Goal: Task Accomplishment & Management: Complete application form

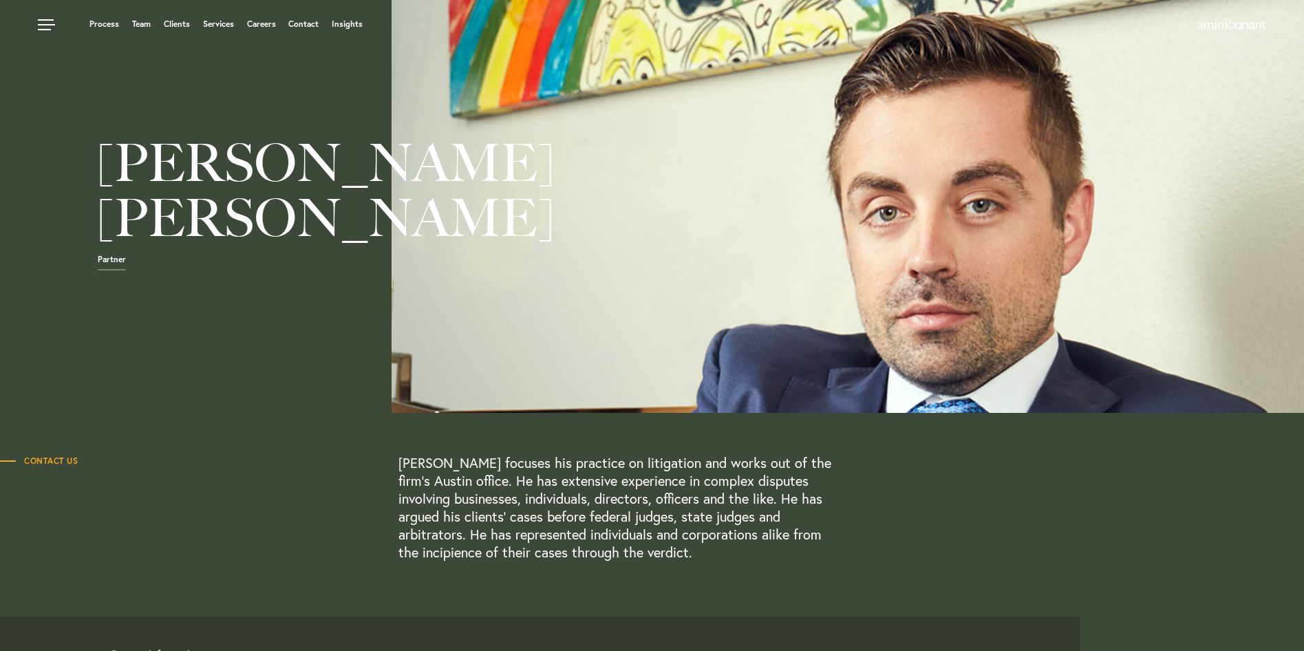
click at [61, 461] on span "Contact Us" at bounding box center [39, 461] width 78 height 8
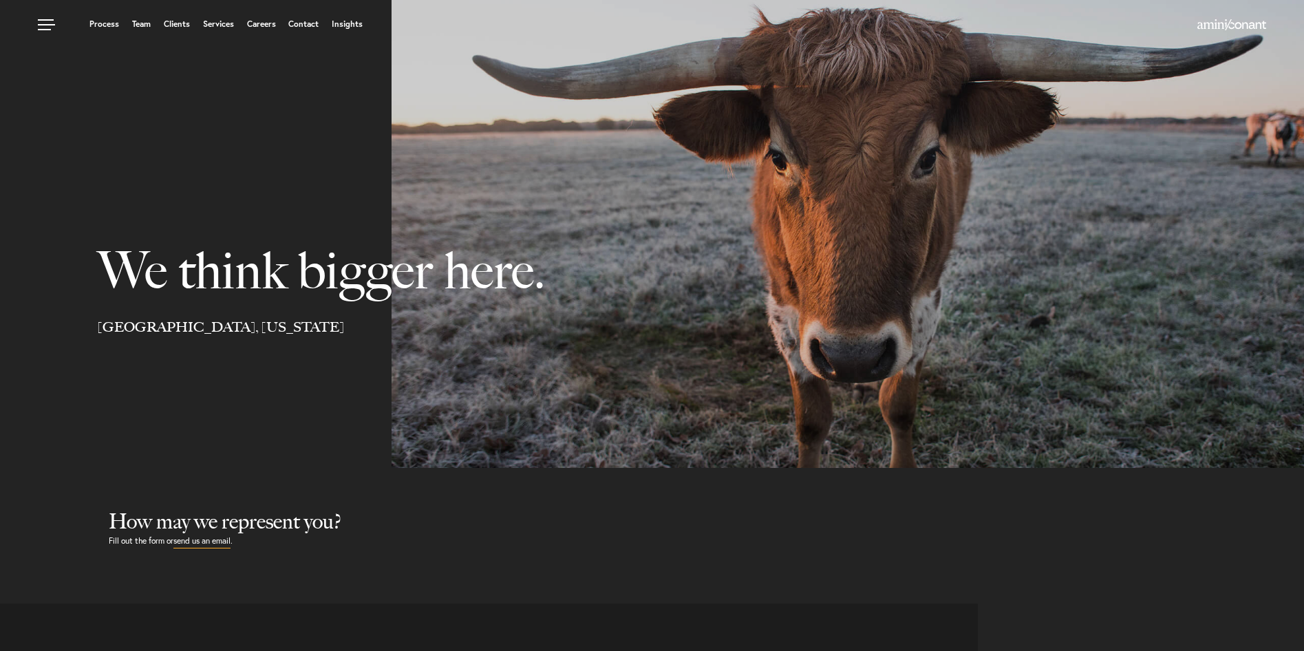
select select "Austin"
select select "Business and Civil Litigation"
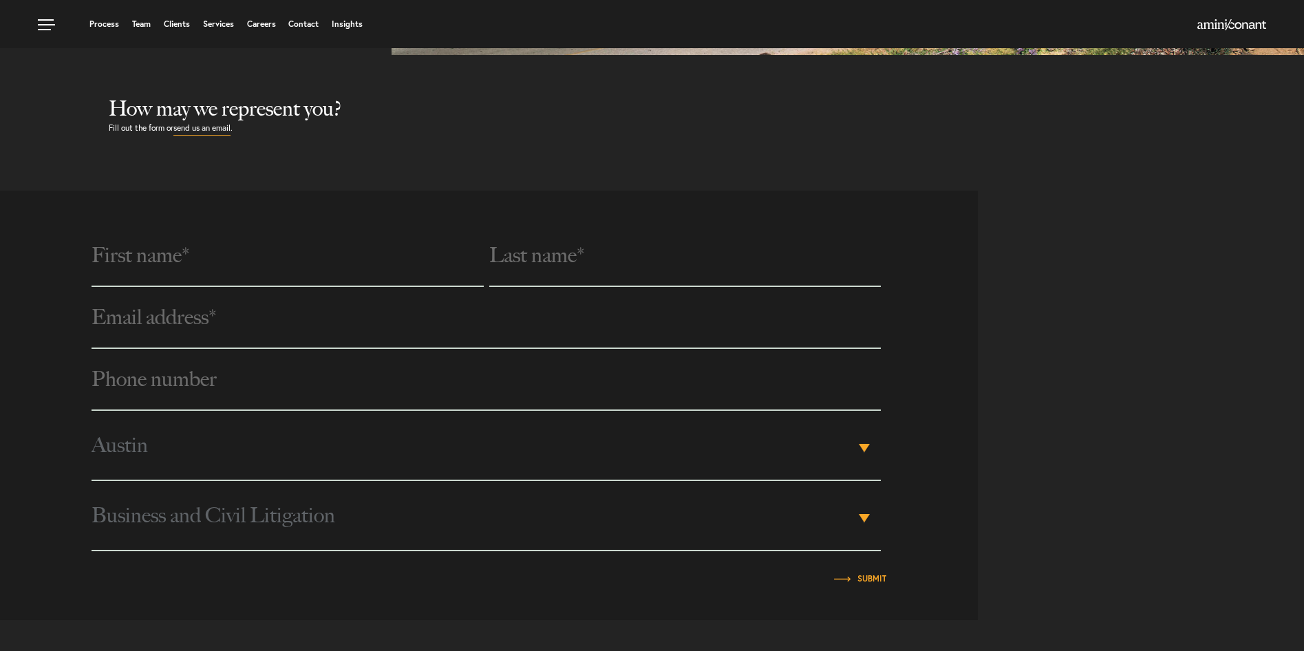
scroll to position [344, 0]
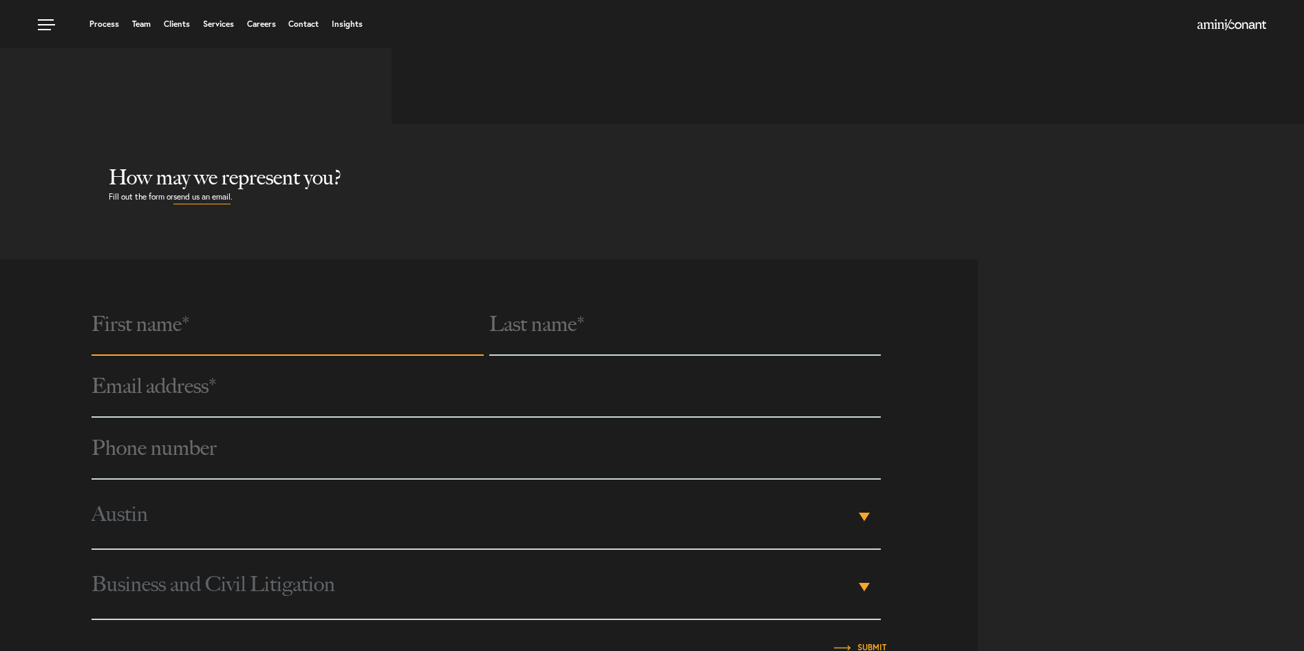
click at [156, 328] on input "text" at bounding box center [288, 325] width 392 height 62
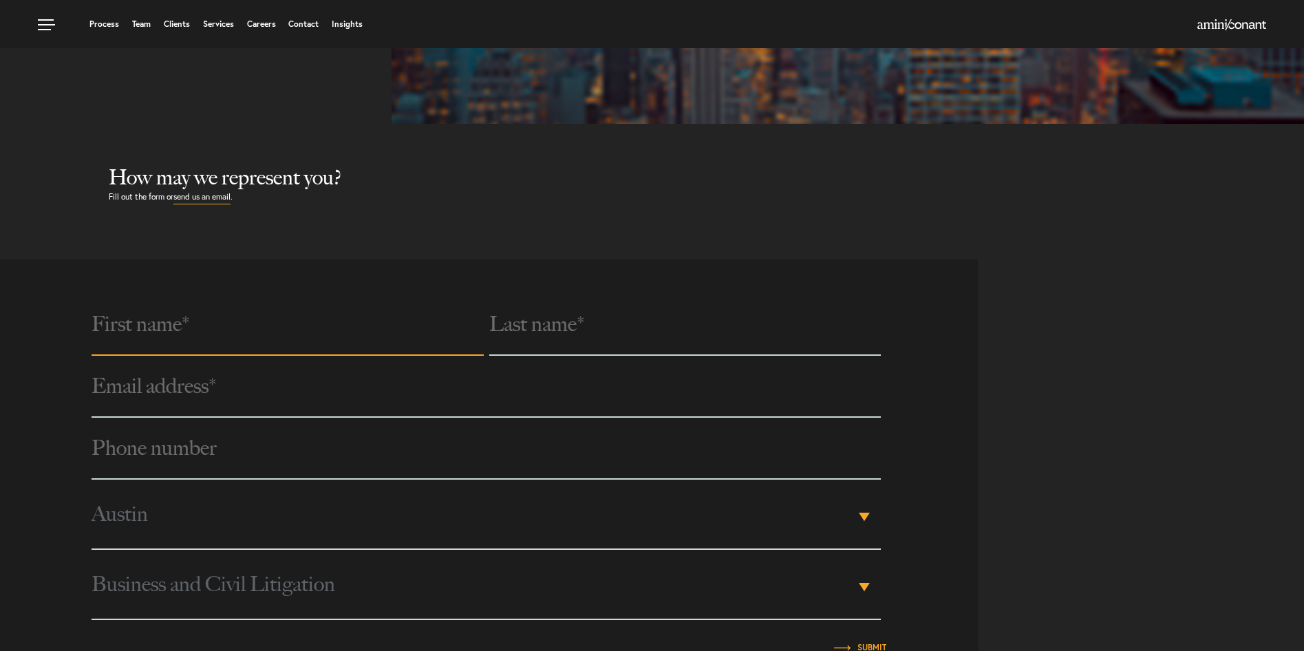
type input "Carl"
type input "Davies"
type input "carl.davies@experian.com"
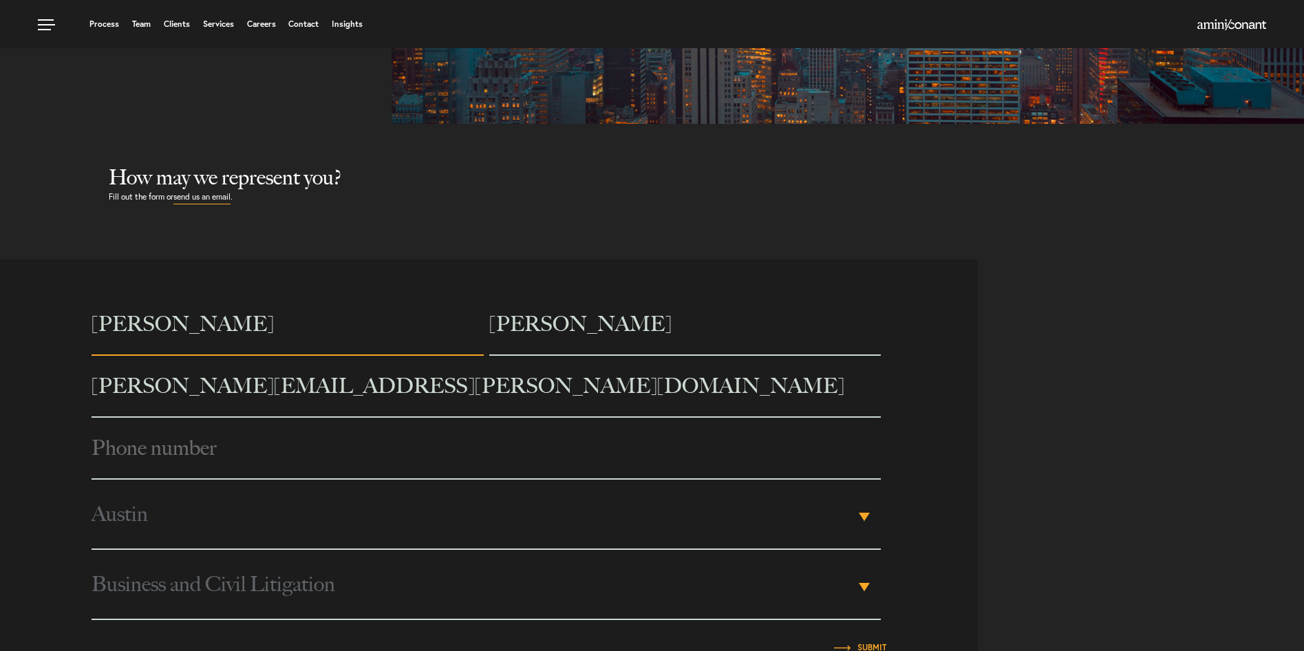
click at [189, 438] on input "Phone number *" at bounding box center [486, 449] width 789 height 62
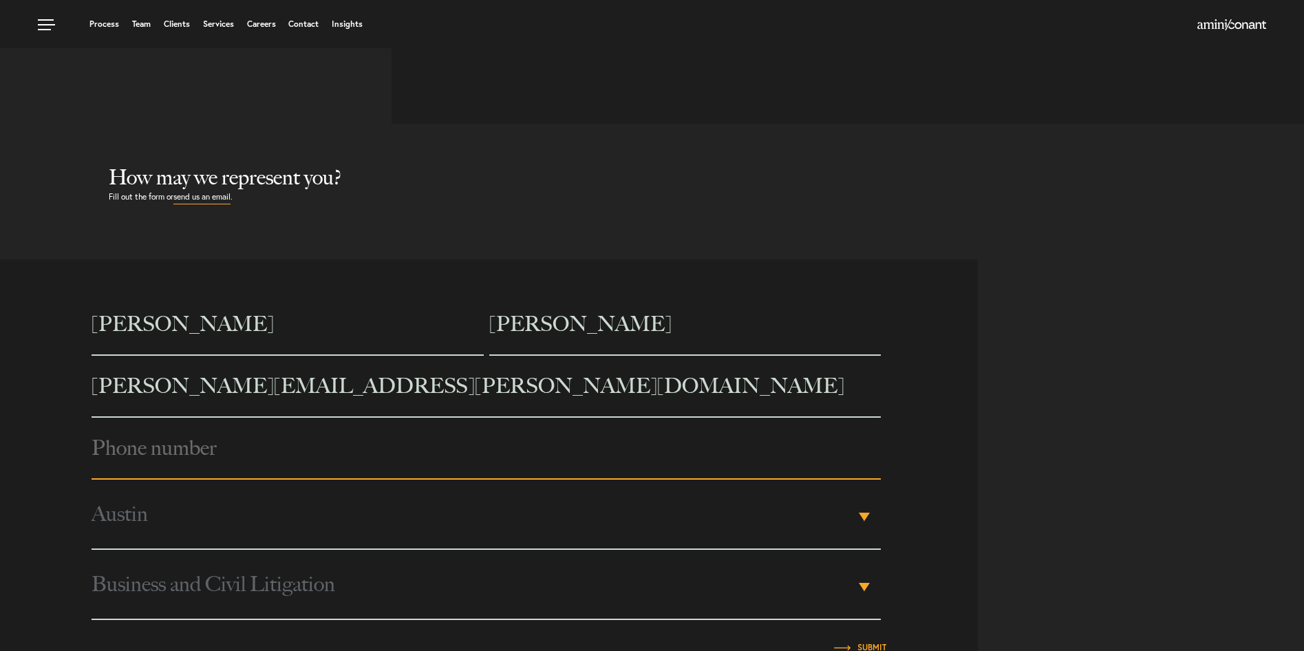
type input "15127692441"
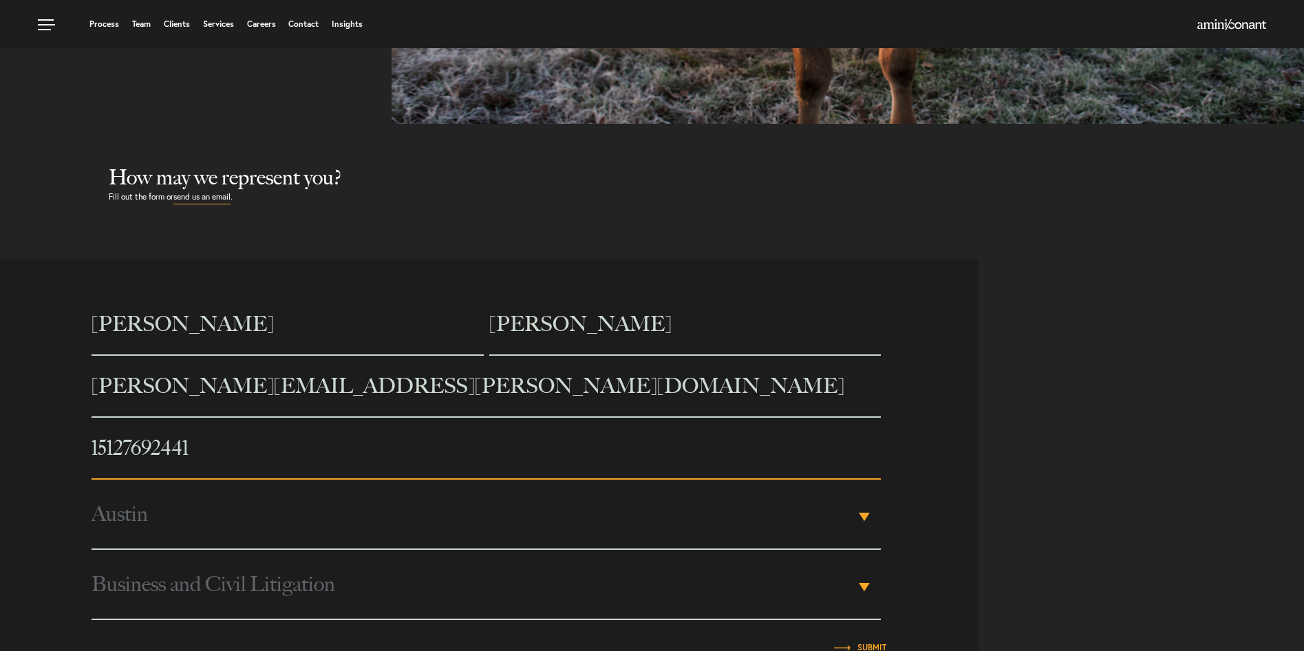
click at [866, 511] on div "Austin ▾" at bounding box center [486, 515] width 789 height 70
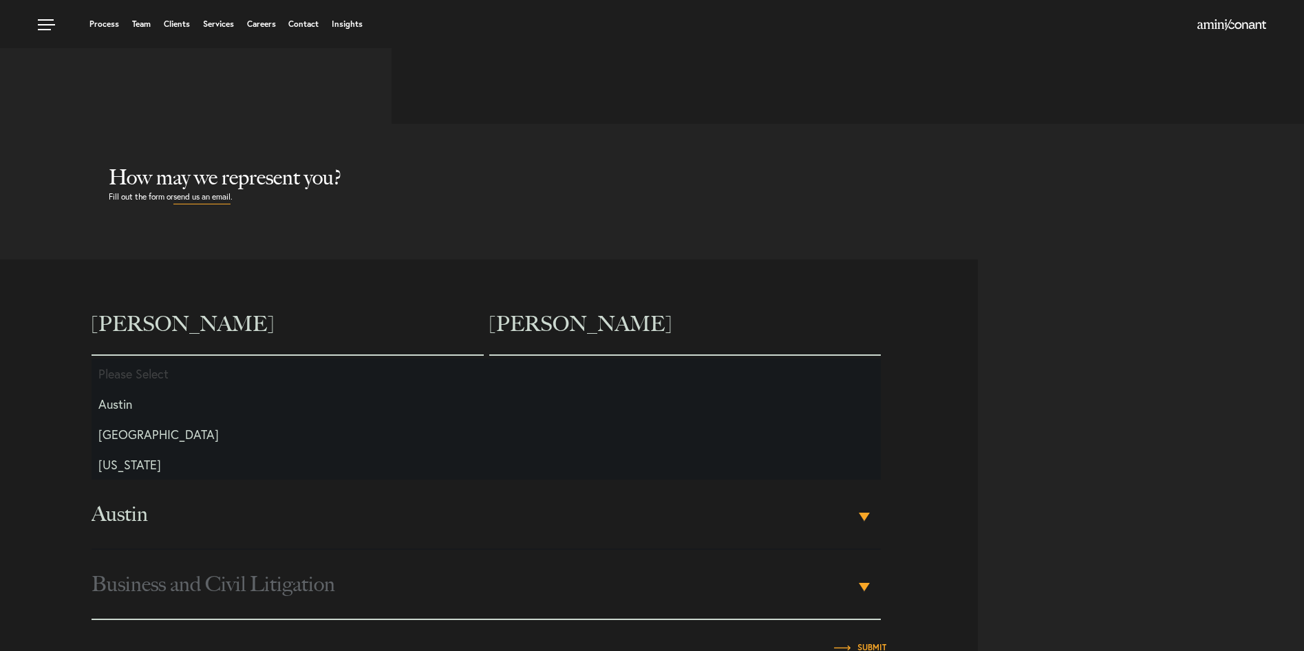
click at [124, 513] on span "Austin" at bounding box center [473, 514] width 763 height 69
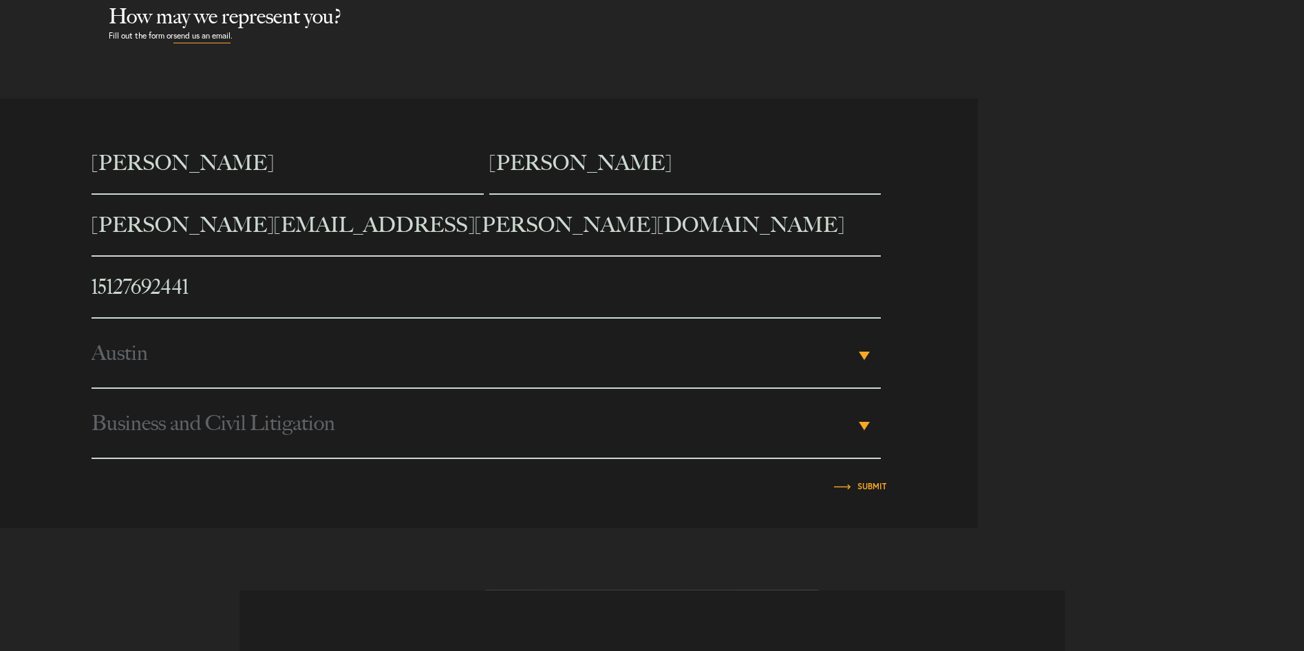
scroll to position [551, 0]
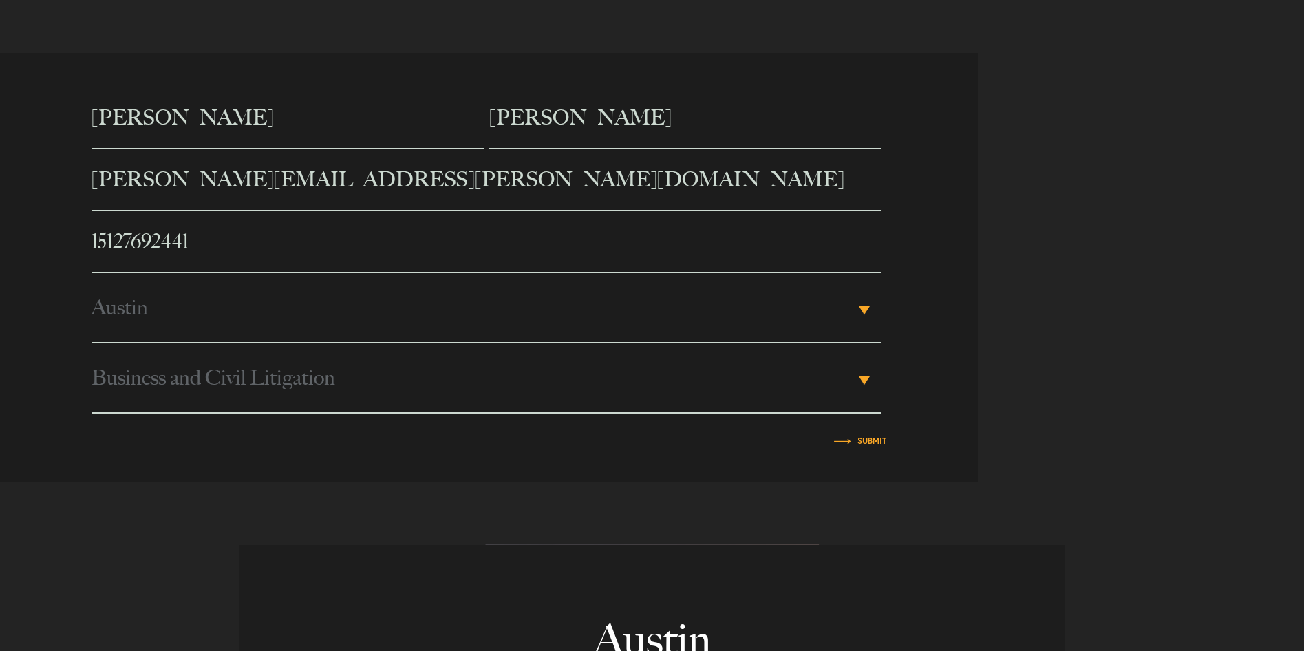
click at [860, 374] on div "Business and Civil Litigation ▾" at bounding box center [486, 378] width 789 height 70
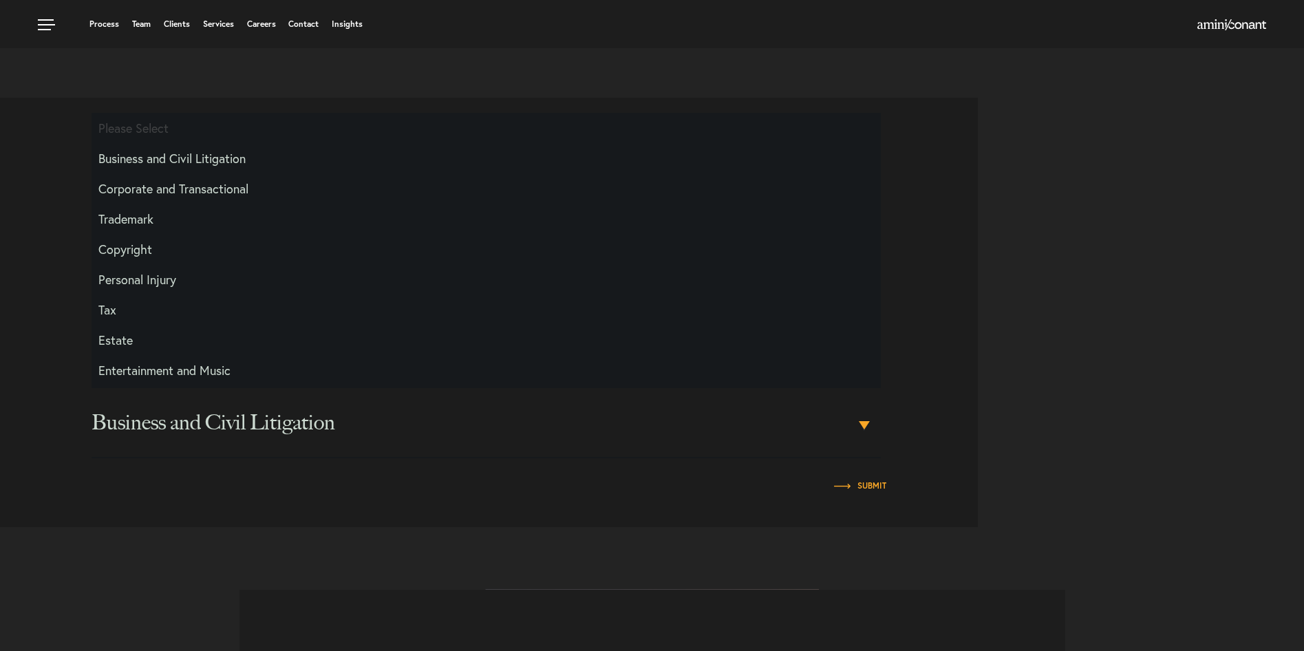
scroll to position [482, 0]
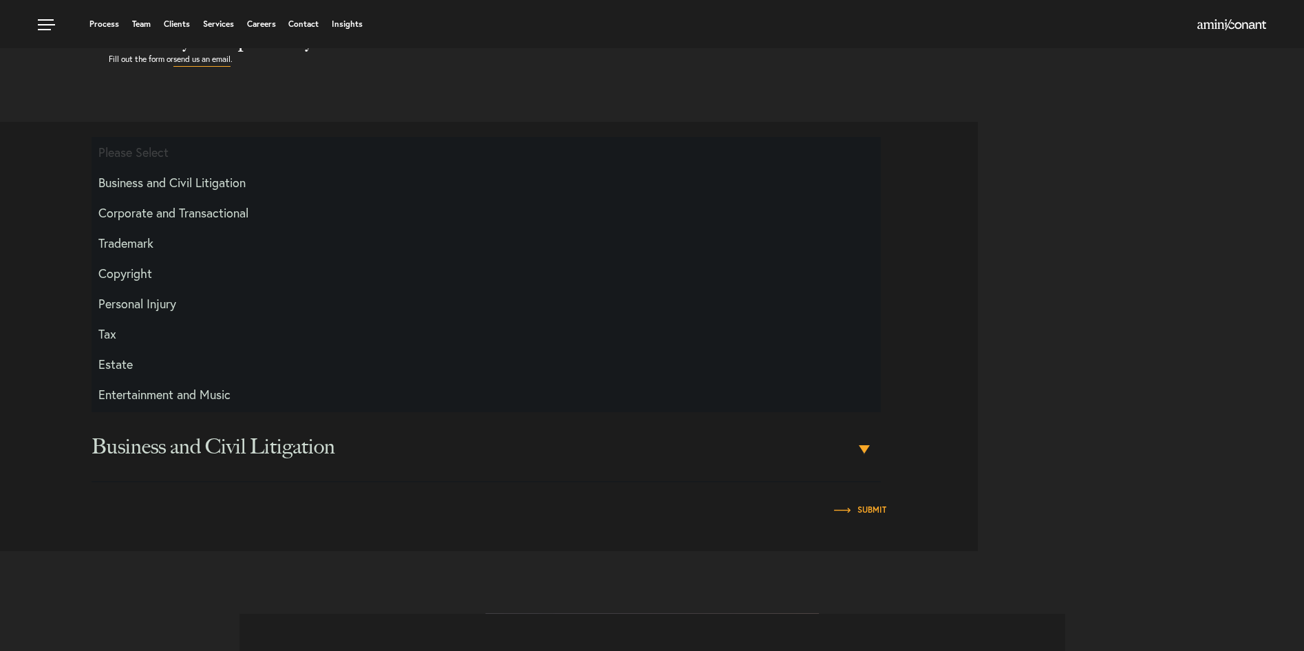
click at [170, 182] on li "Business and Civil Litigation" at bounding box center [486, 182] width 789 height 30
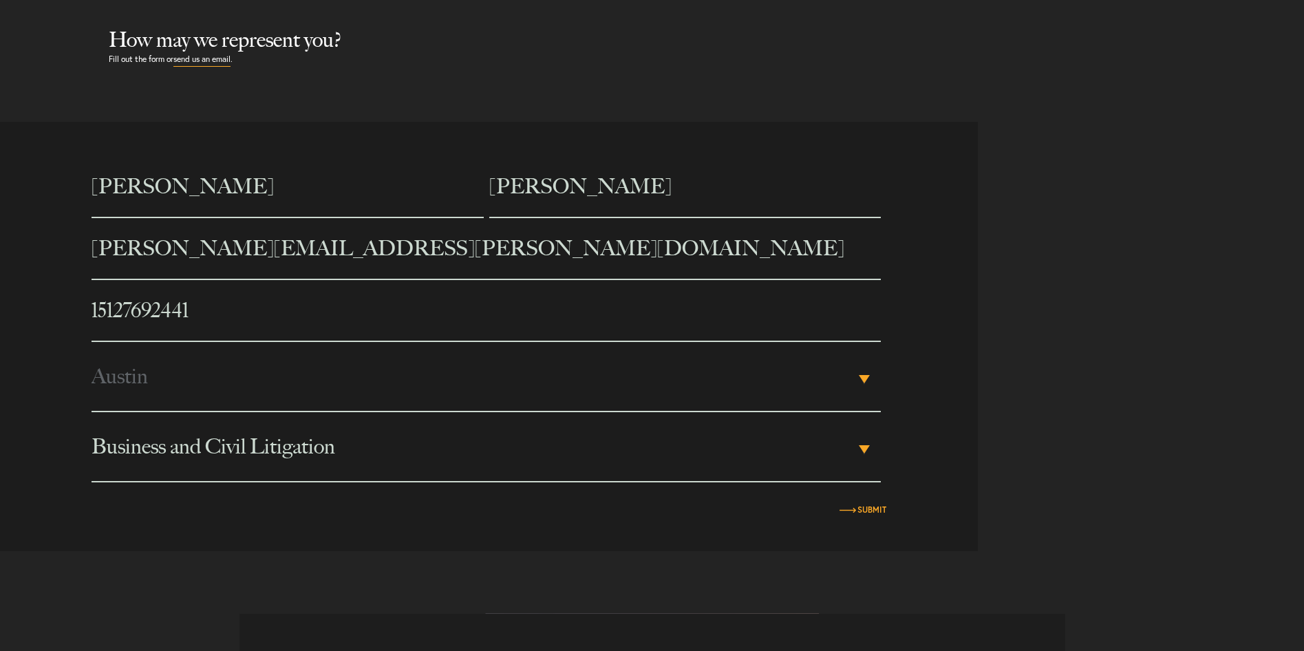
click at [869, 508] on input "Submit" at bounding box center [871, 510] width 29 height 8
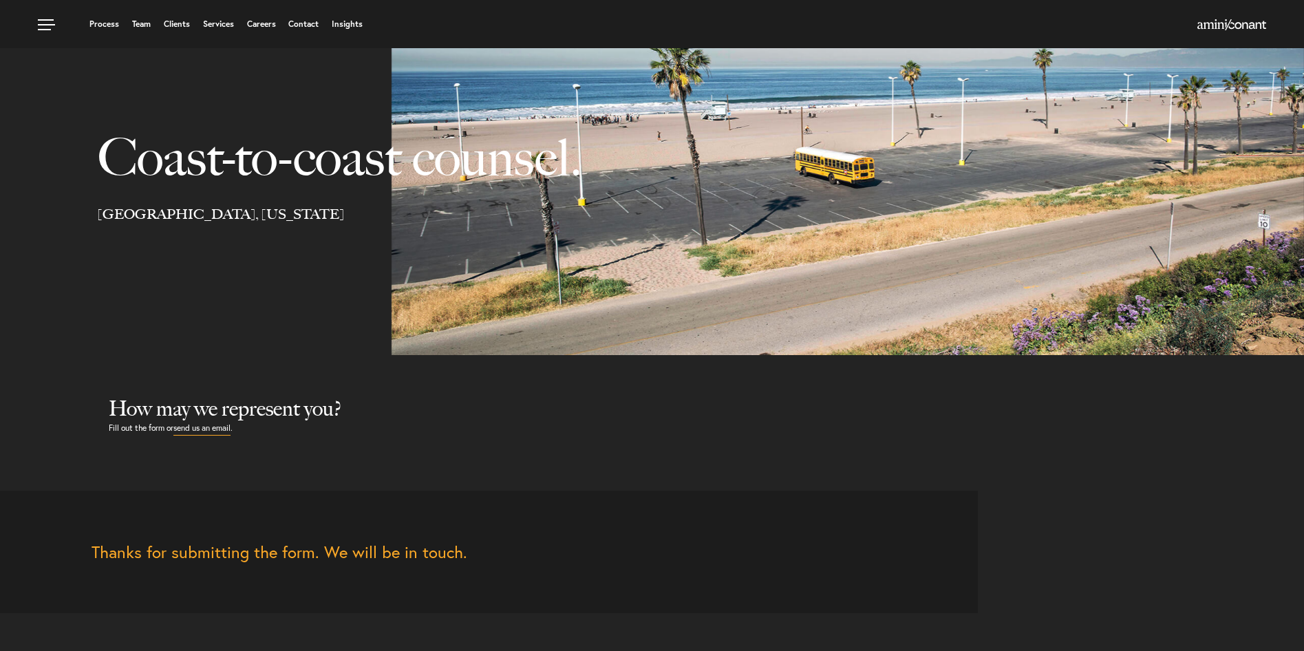
scroll to position [0, 0]
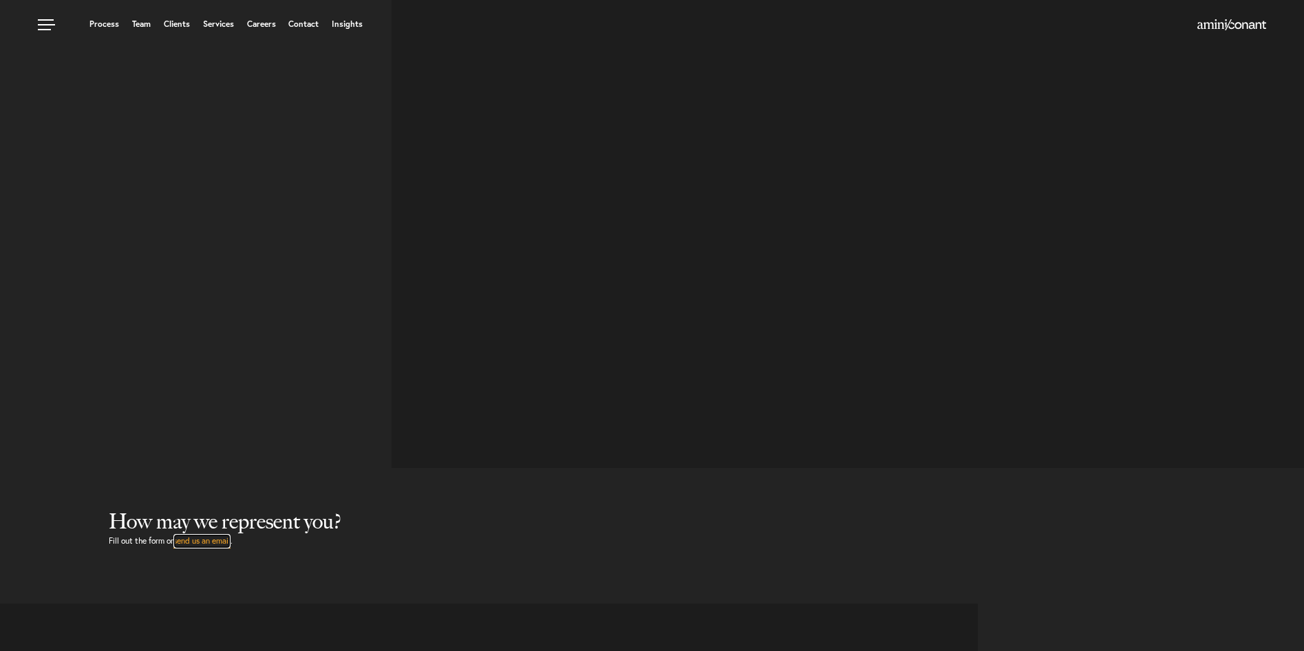
click at [205, 543] on link "send us an email" at bounding box center [201, 541] width 57 height 14
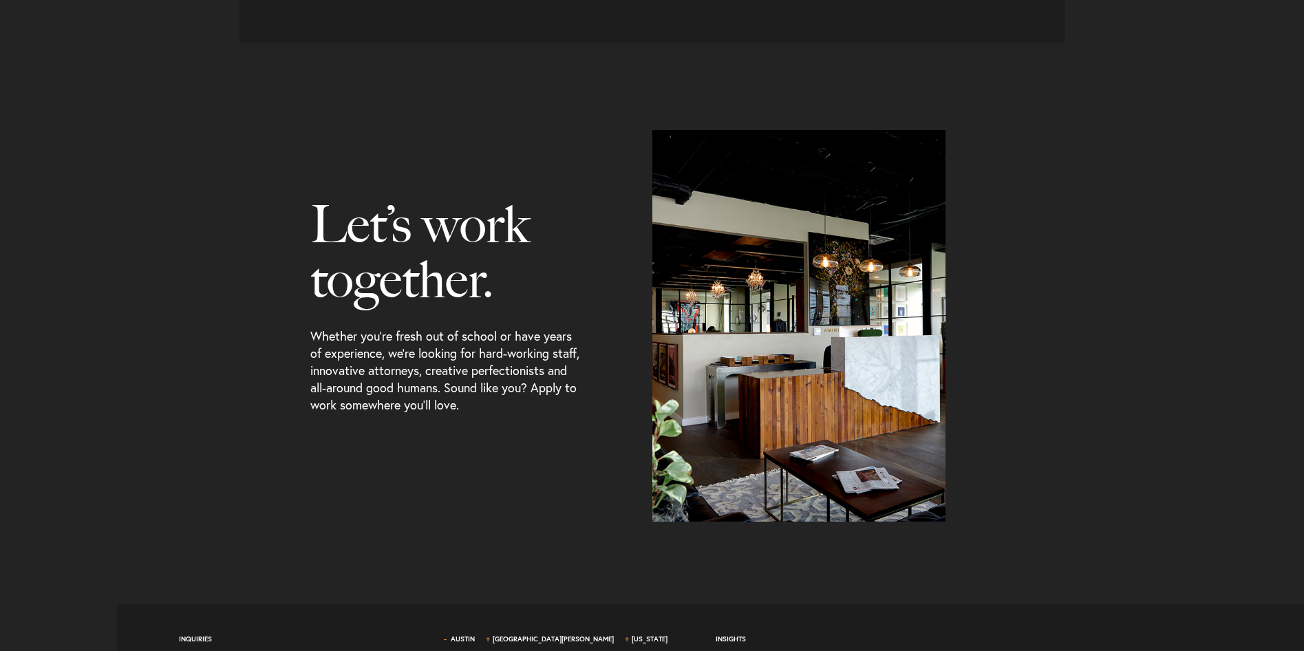
scroll to position [1434, 0]
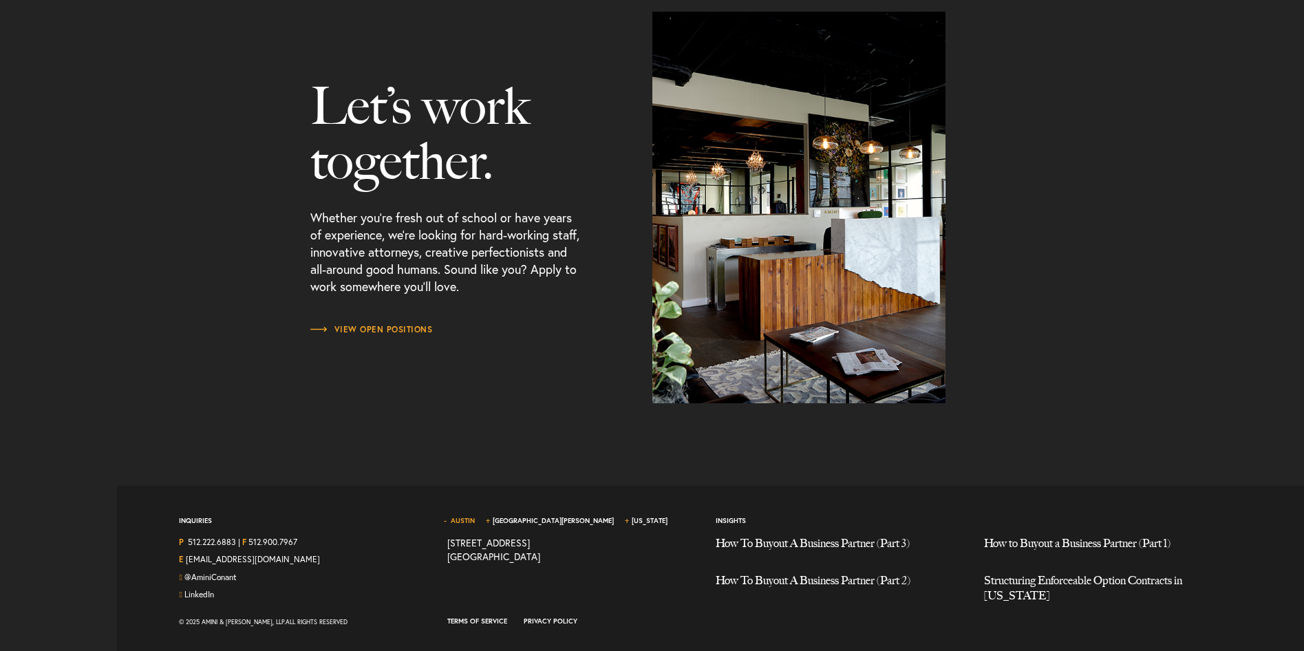
click at [467, 523] on link "Austin" at bounding box center [463, 520] width 24 height 9
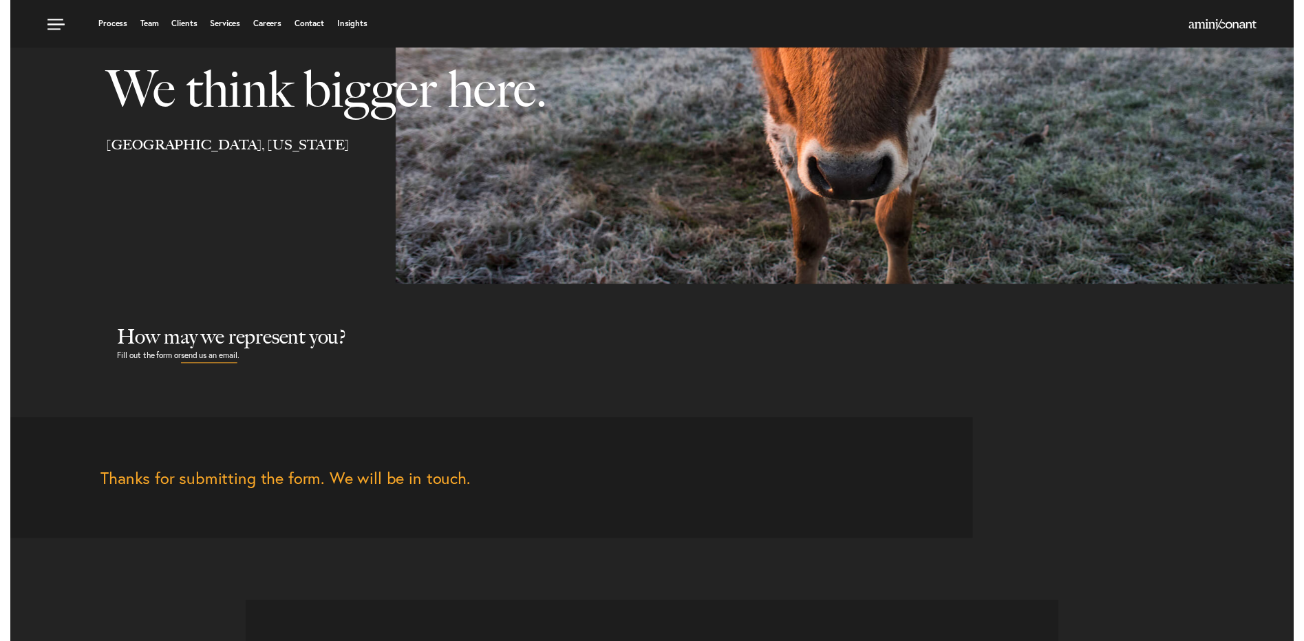
scroll to position [0, 0]
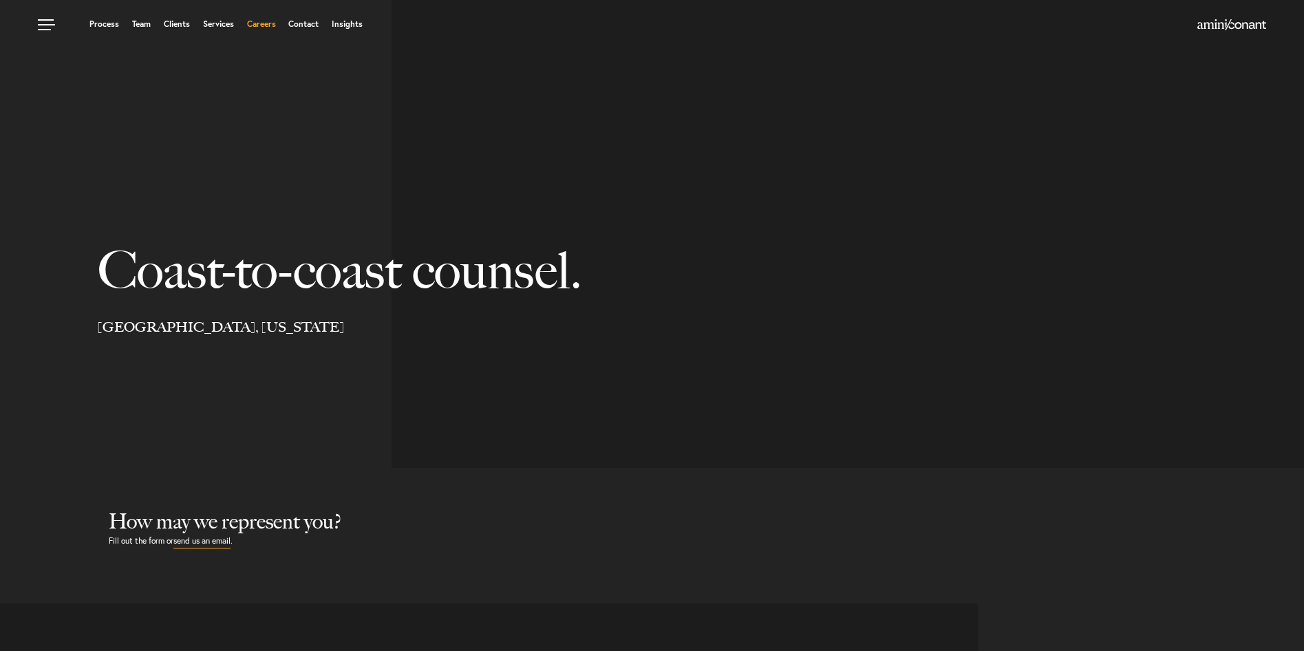
click at [255, 28] on link "Careers" at bounding box center [261, 24] width 29 height 8
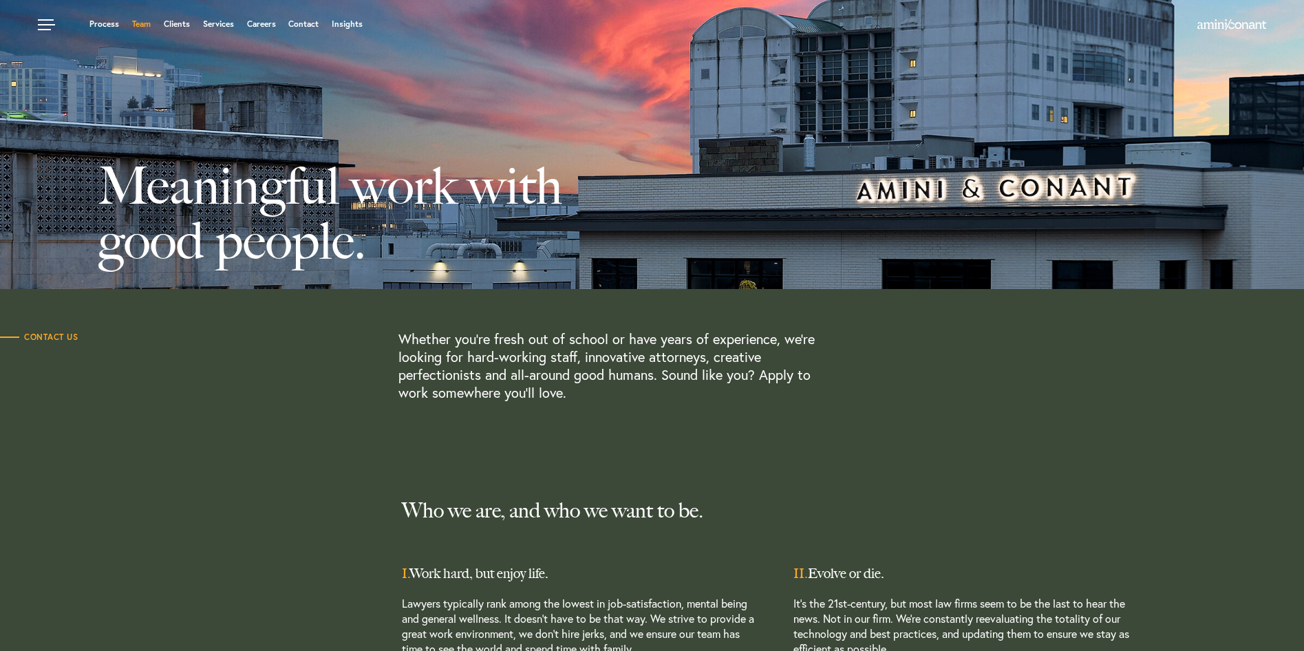
click at [142, 25] on link "Team" at bounding box center [141, 24] width 19 height 8
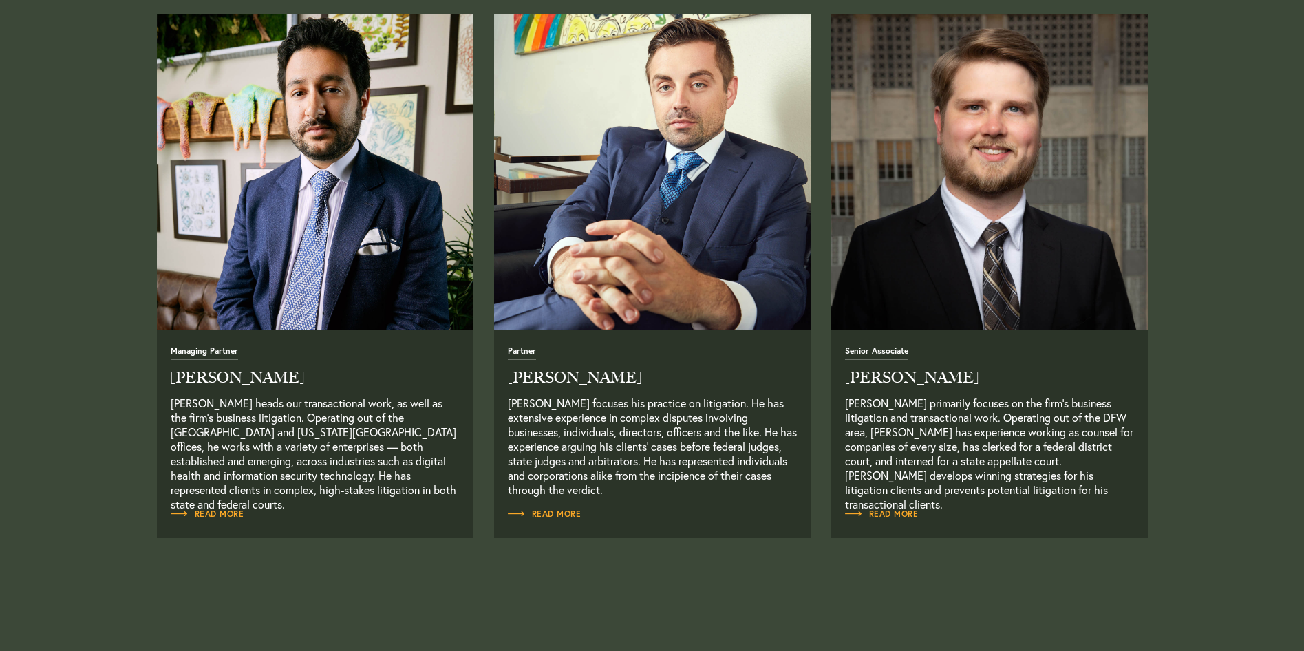
scroll to position [619, 0]
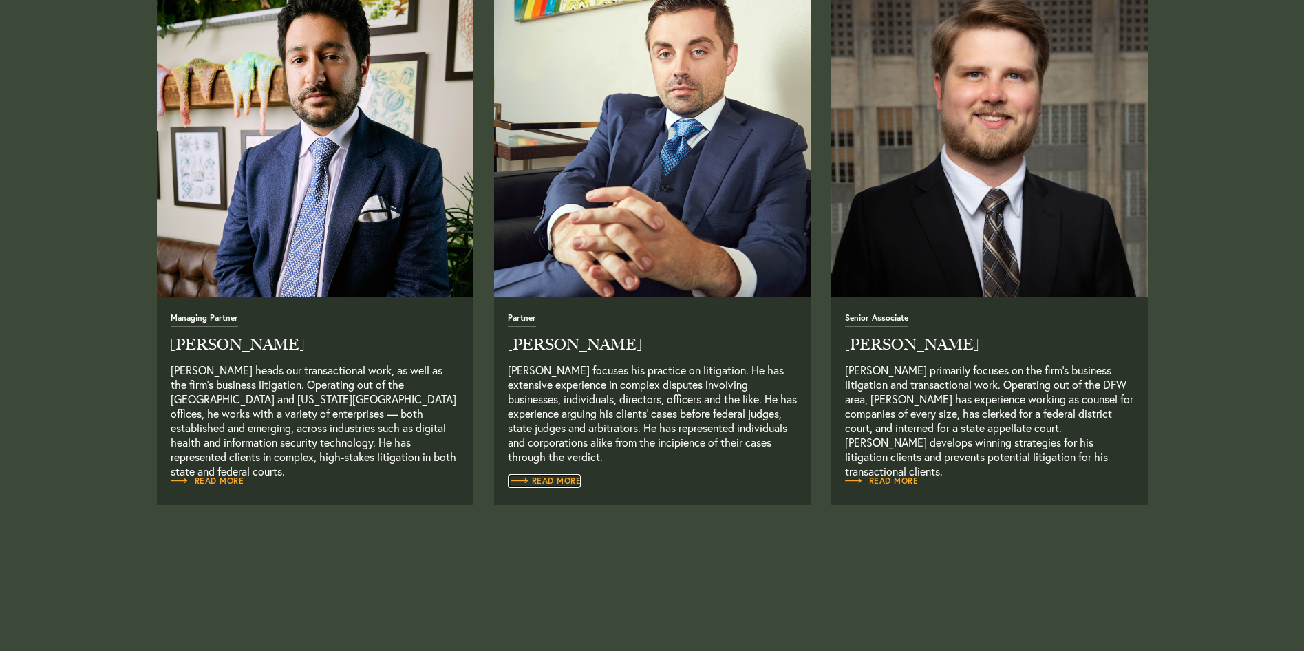
click at [561, 482] on span "Read More" at bounding box center [545, 481] width 74 height 8
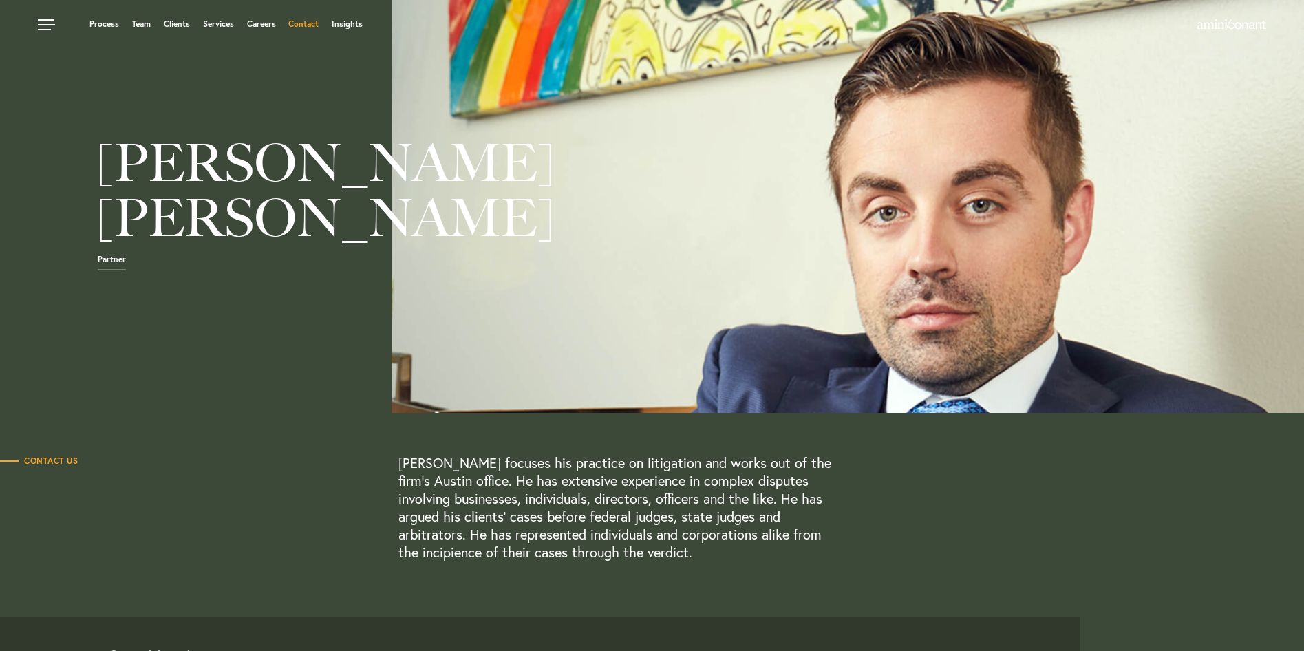
click at [299, 27] on link "Contact" at bounding box center [303, 24] width 30 height 8
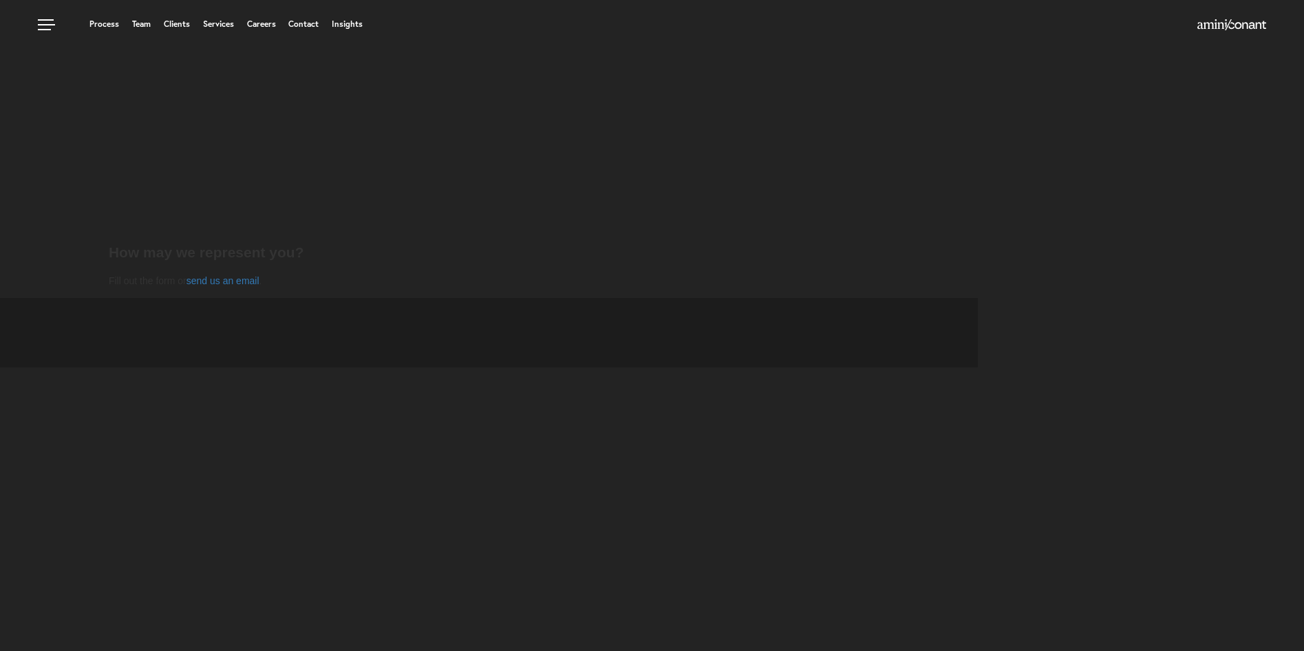
select select "Austin"
select select "Business and Civil Litigation"
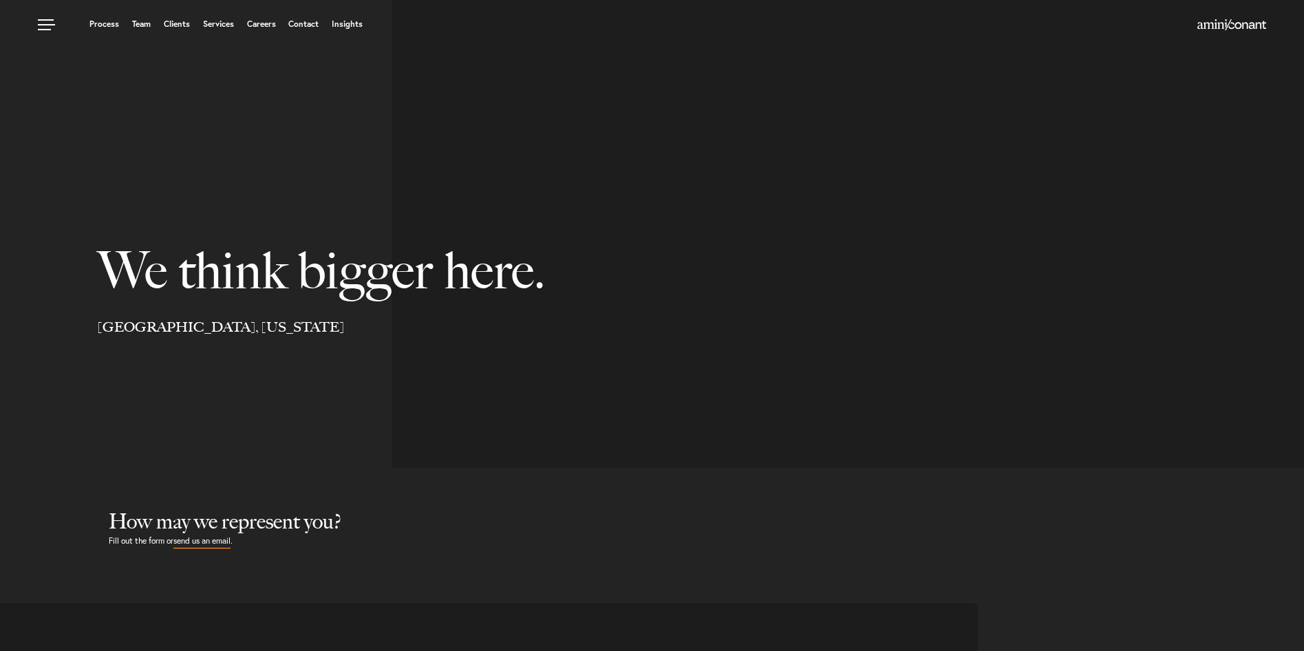
select select "Austin"
select select "Business and Civil Litigation"
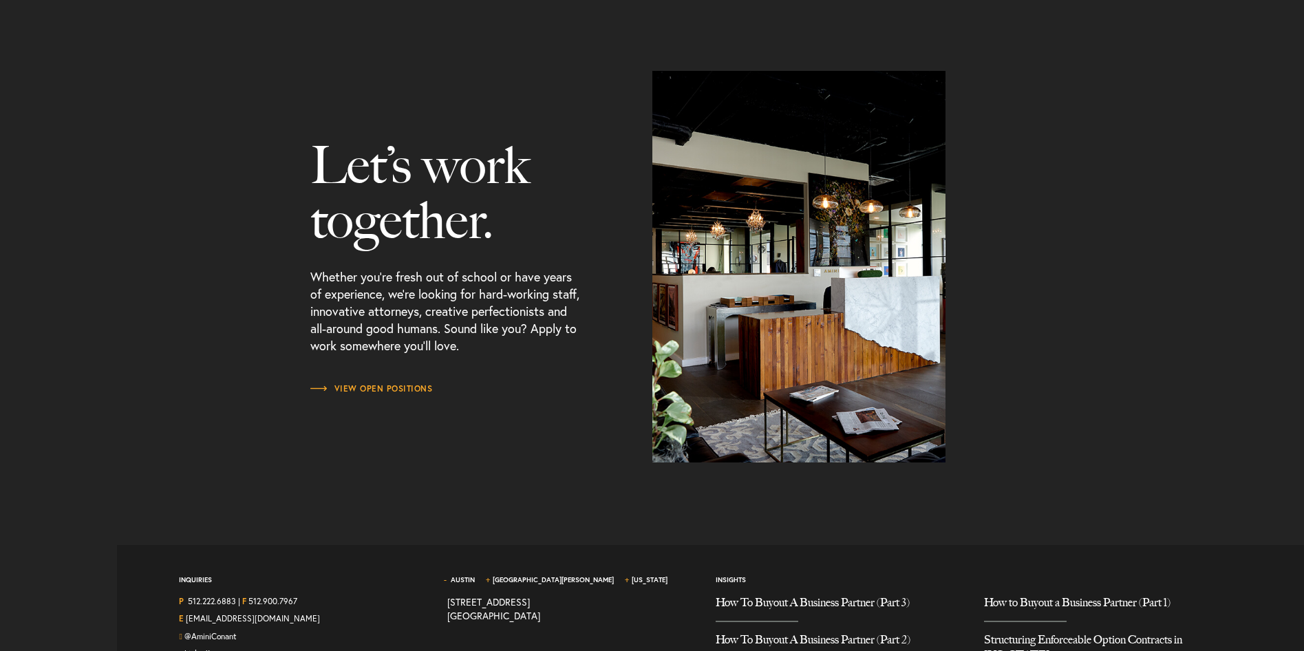
scroll to position [1741, 0]
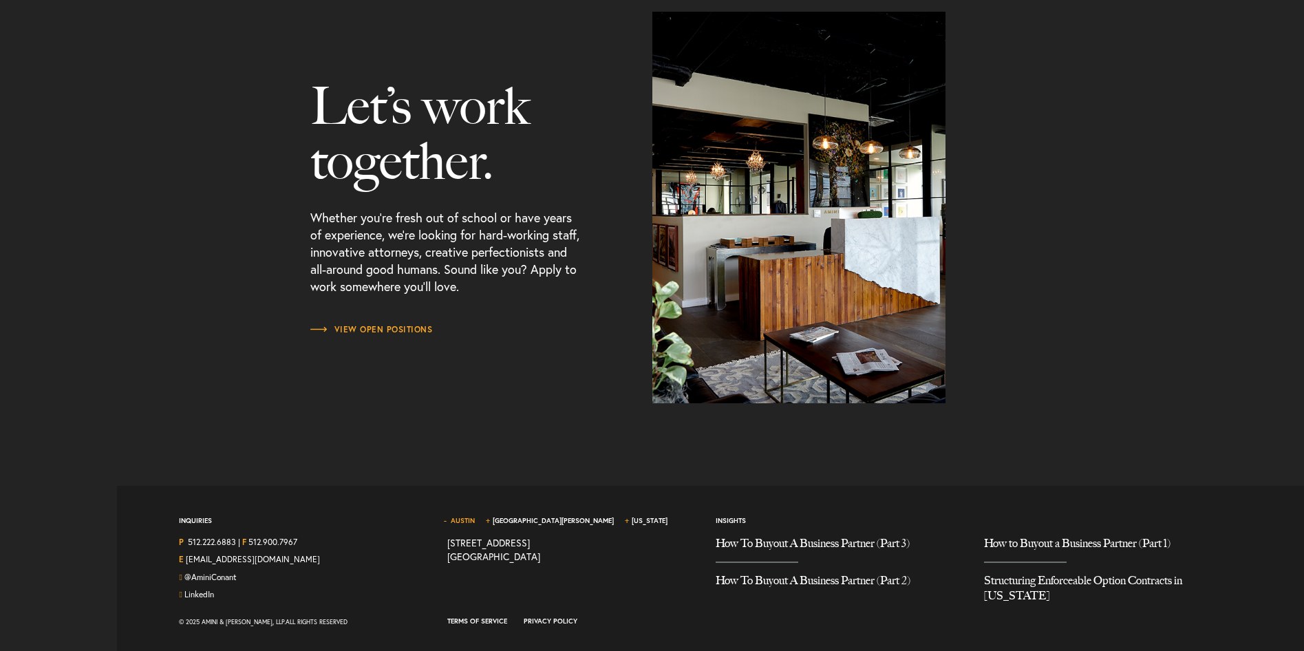
click at [462, 521] on link "Austin" at bounding box center [463, 520] width 24 height 9
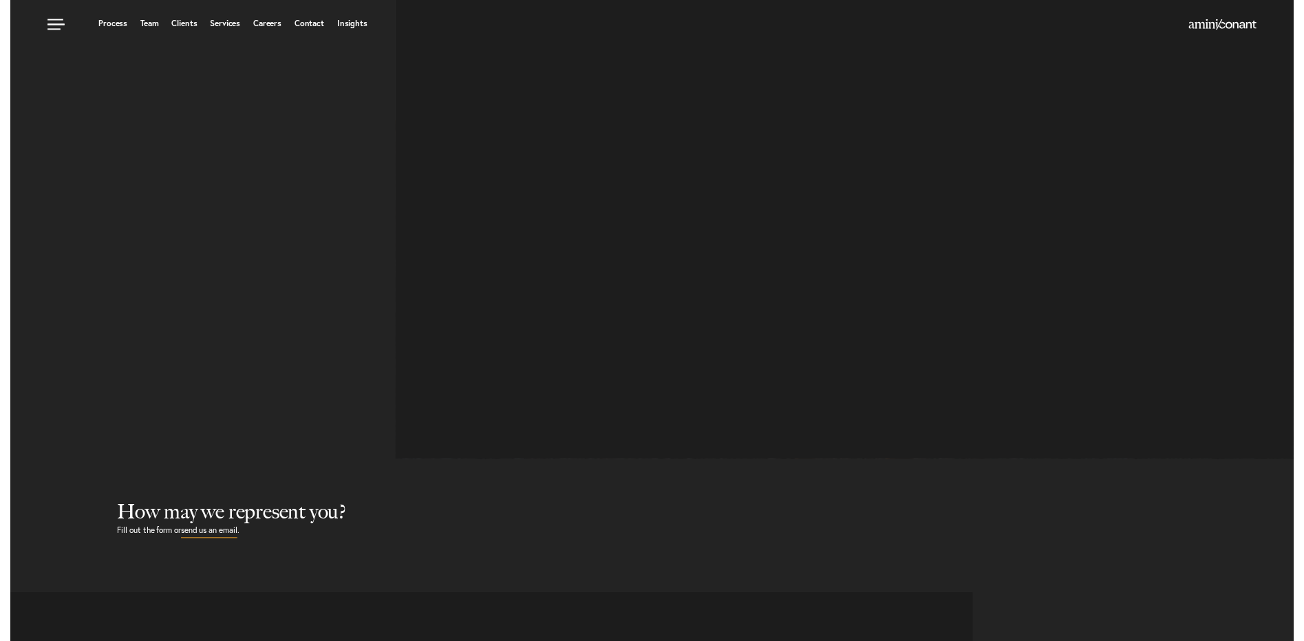
scroll to position [0, 0]
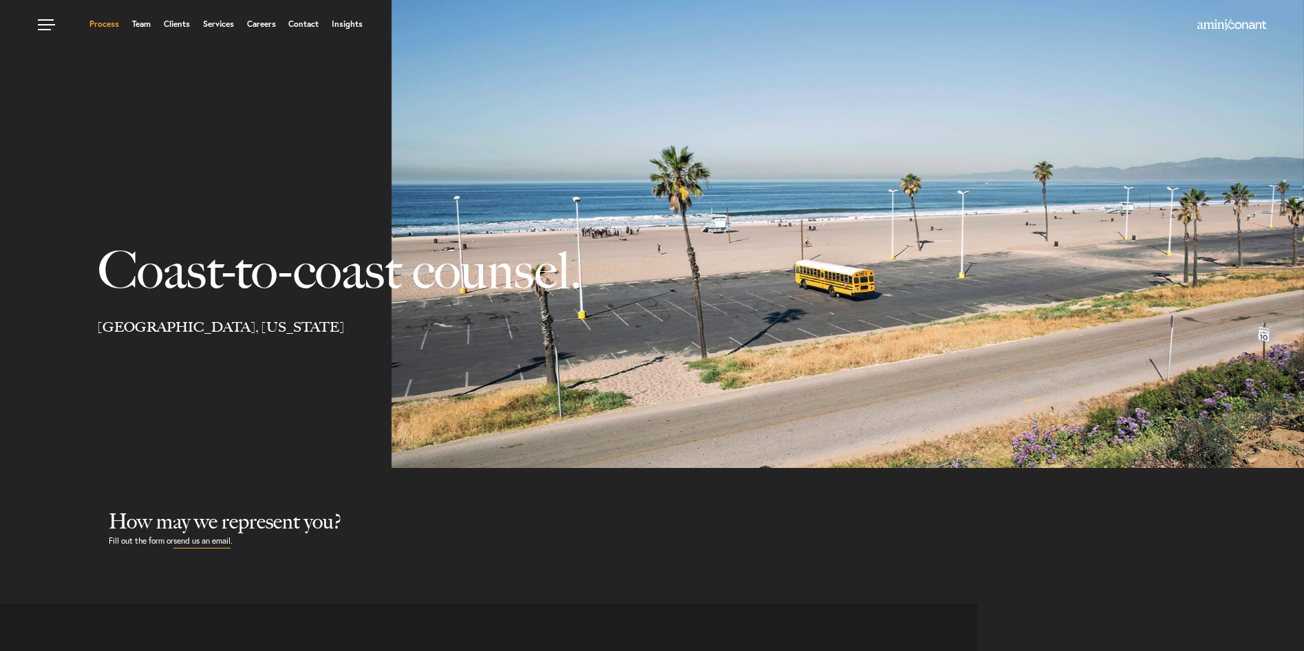
click at [101, 27] on link "Process" at bounding box center [104, 24] width 30 height 8
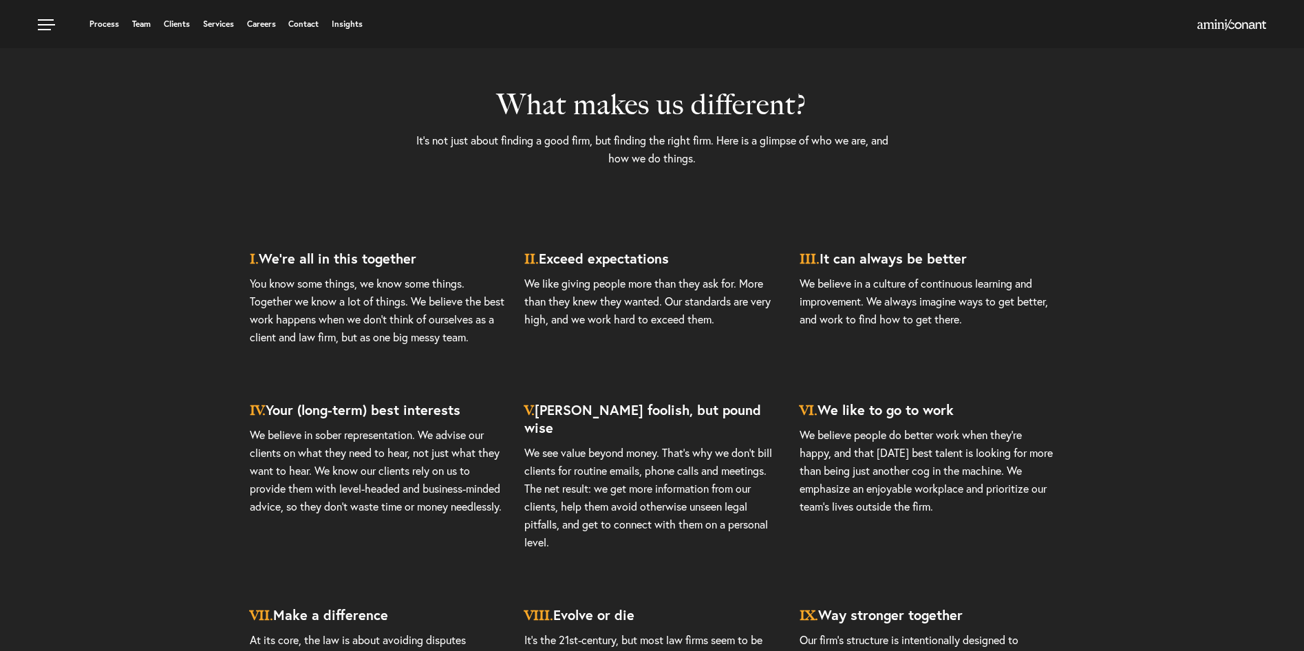
scroll to position [3785, 0]
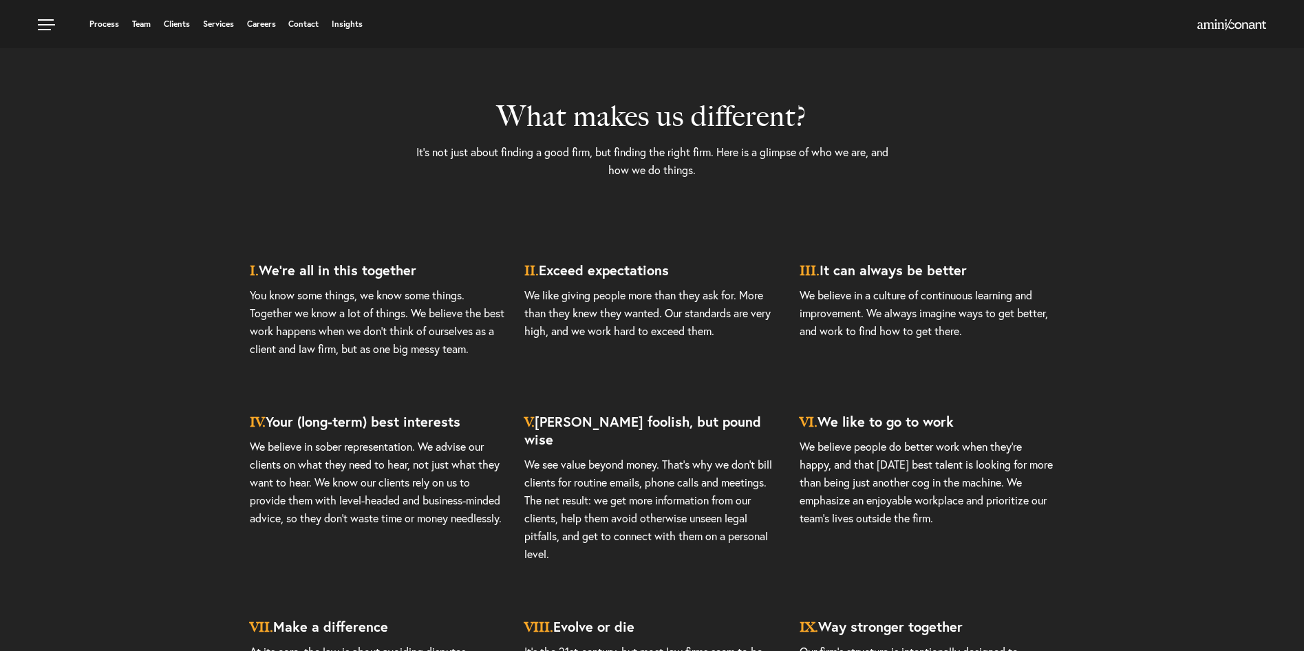
click at [156, 391] on article "I. We’re all in this together You know some things, we know some things. Togeth…" at bounding box center [652, 520] width 1304 height 544
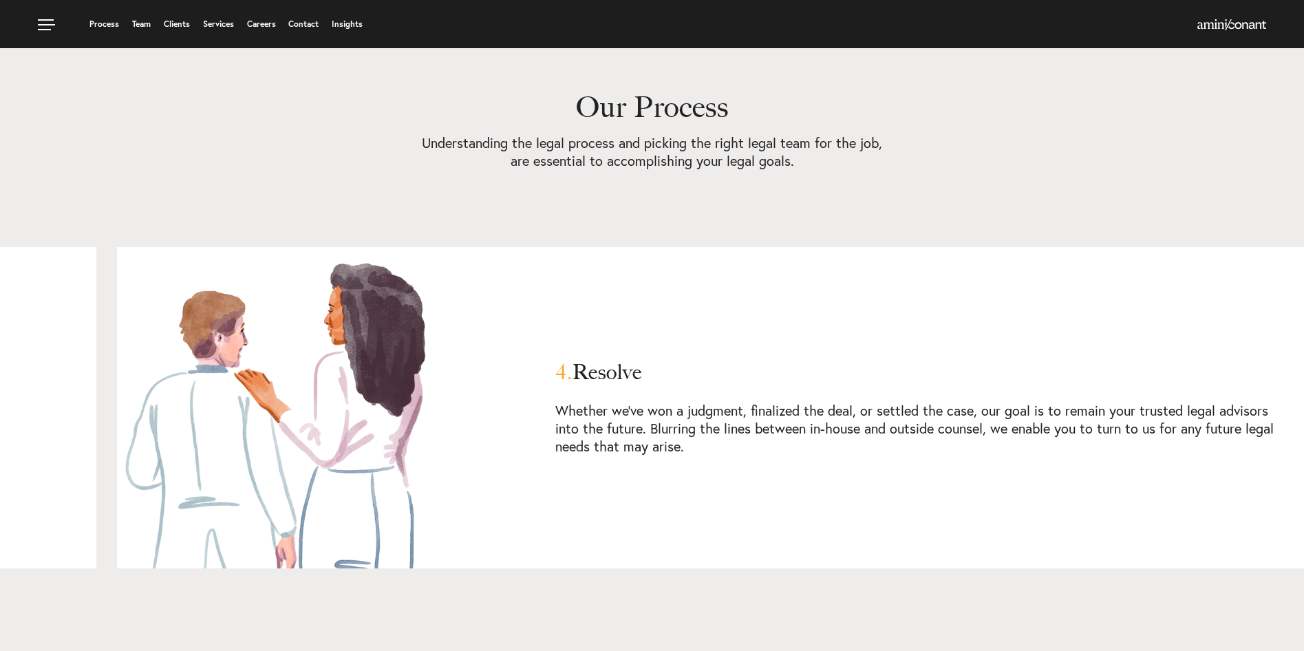
scroll to position [2655, 0]
